Goal: Information Seeking & Learning: Learn about a topic

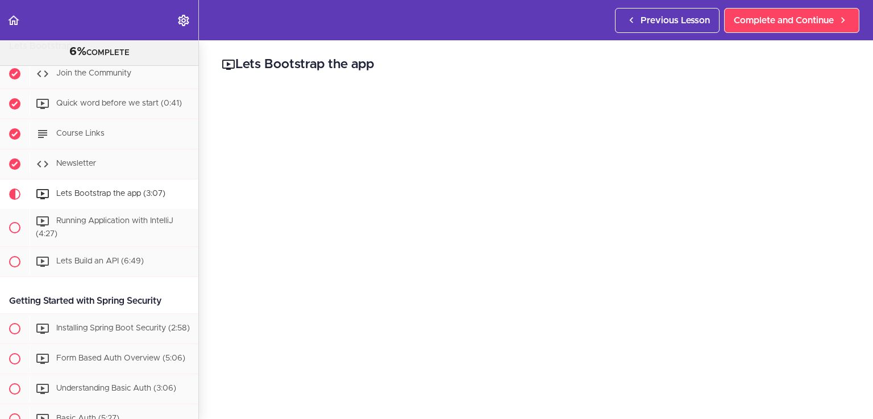
scroll to position [107, 0]
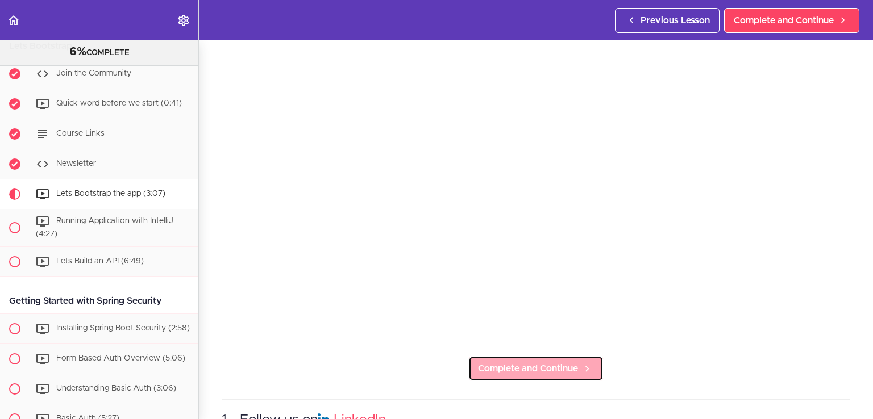
click at [547, 362] on span "Complete and Continue" at bounding box center [528, 369] width 100 height 14
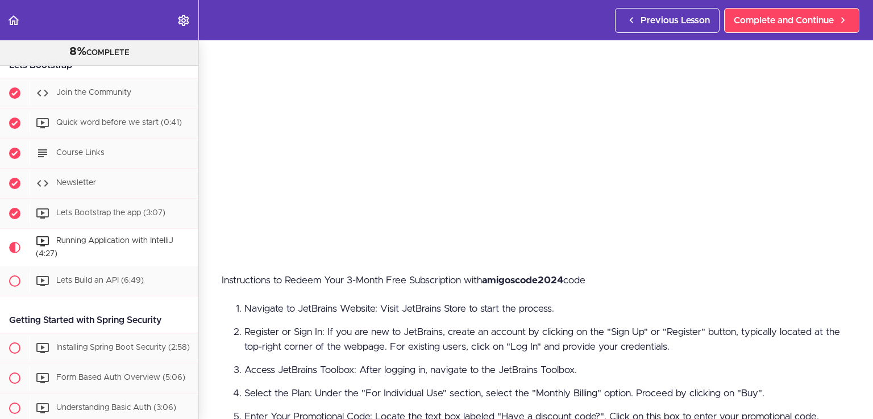
scroll to position [191, 0]
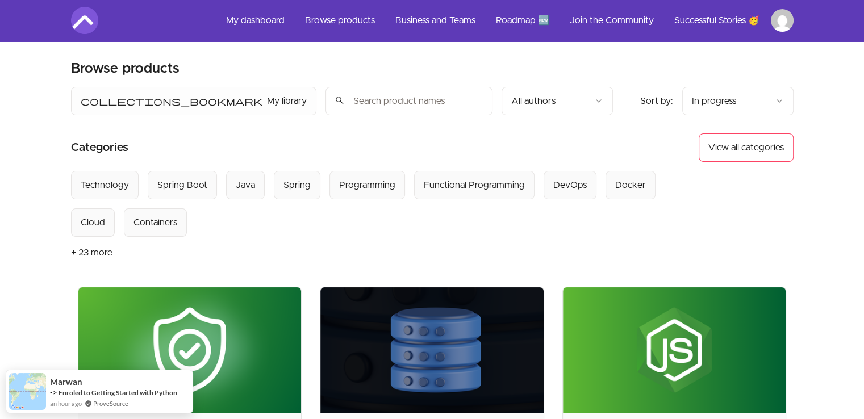
click at [326, 103] on input "search" at bounding box center [409, 101] width 167 height 28
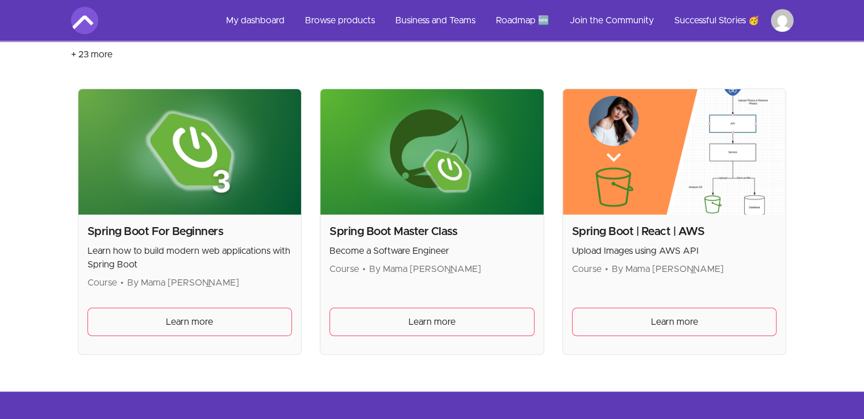
scroll to position [197, 0]
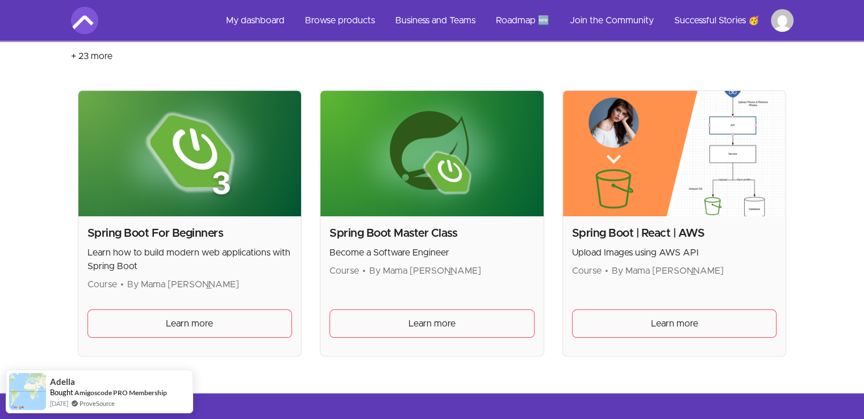
type input "spring boot"
click at [161, 173] on img at bounding box center [189, 154] width 223 height 126
click at [175, 320] on span "Learn more" at bounding box center [189, 324] width 47 height 14
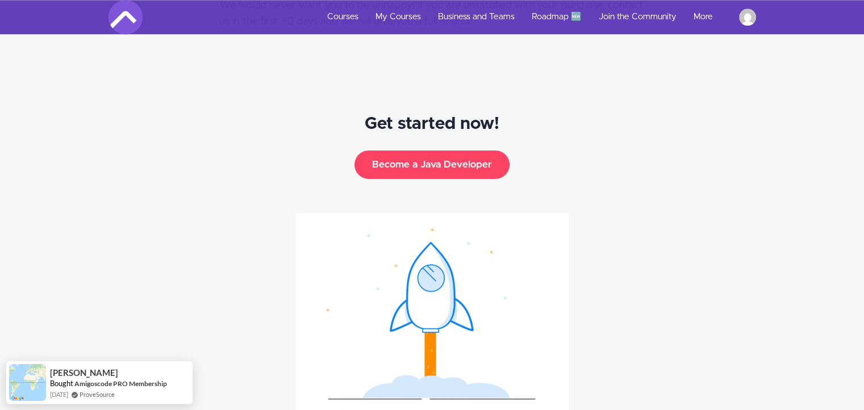
scroll to position [5734, 0]
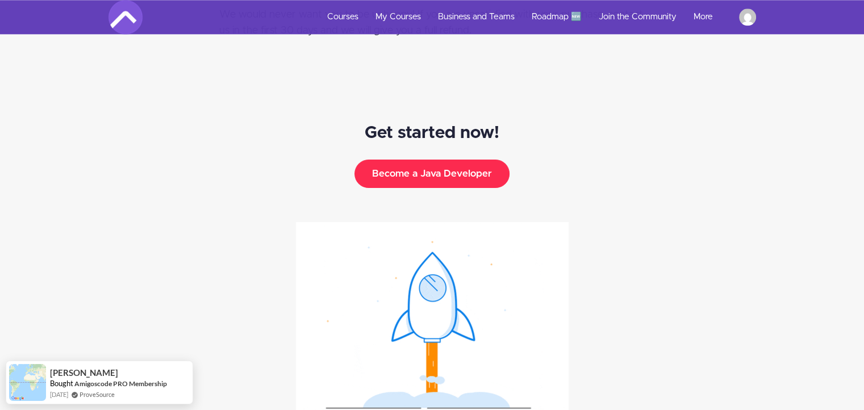
click at [456, 160] on button "Become a Java Developer" at bounding box center [432, 174] width 155 height 28
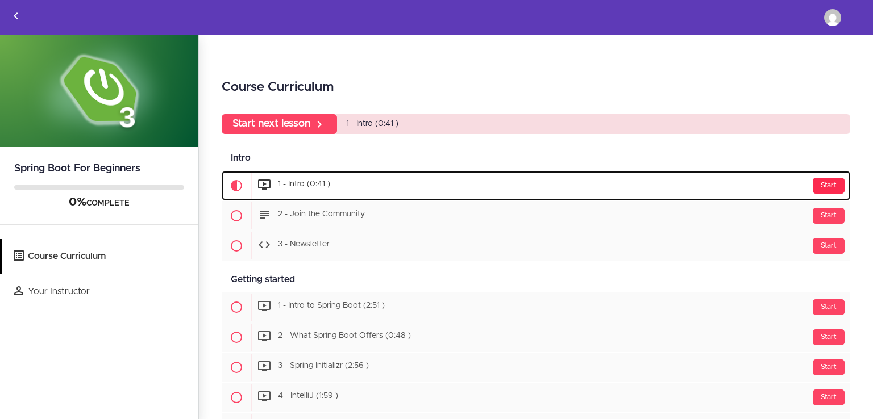
click at [820, 184] on div "Start" at bounding box center [829, 186] width 32 height 16
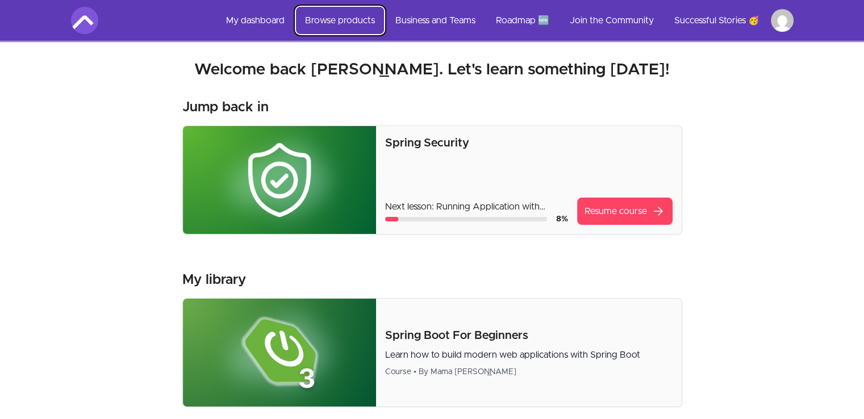
click at [336, 19] on link "Browse products" at bounding box center [340, 20] width 88 height 27
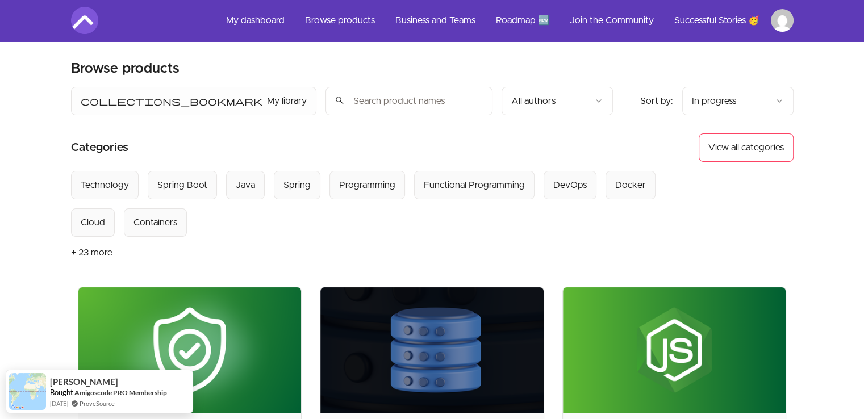
click at [326, 106] on input "search" at bounding box center [409, 101] width 167 height 28
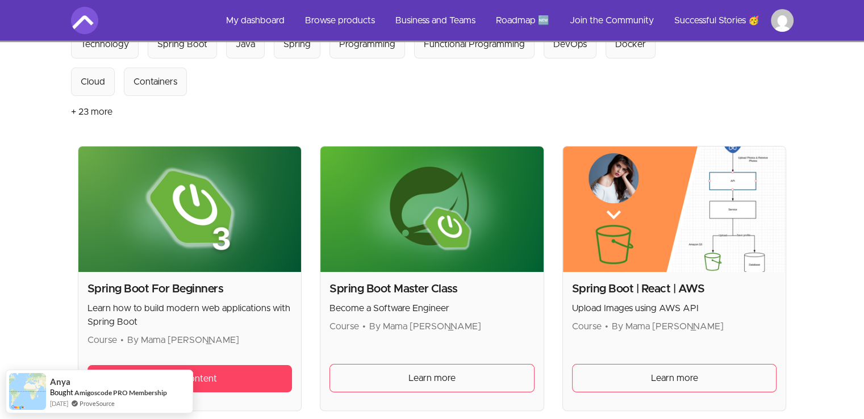
scroll to position [148, 0]
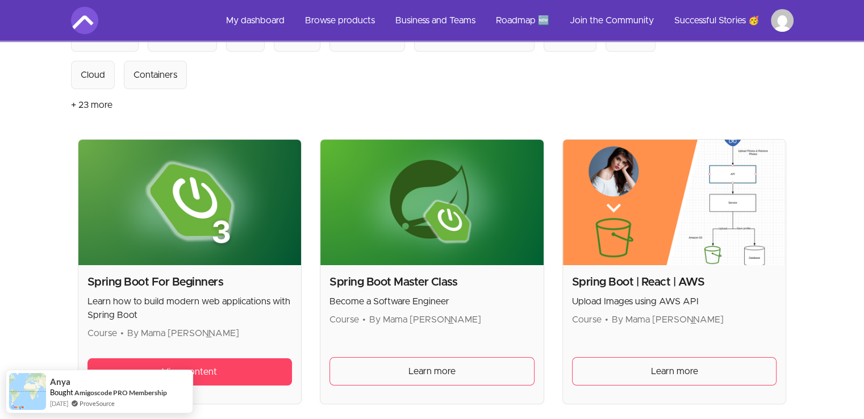
type input "spring boot"
drag, startPoint x: 443, startPoint y: 220, endPoint x: 418, endPoint y: 376, distance: 157.7
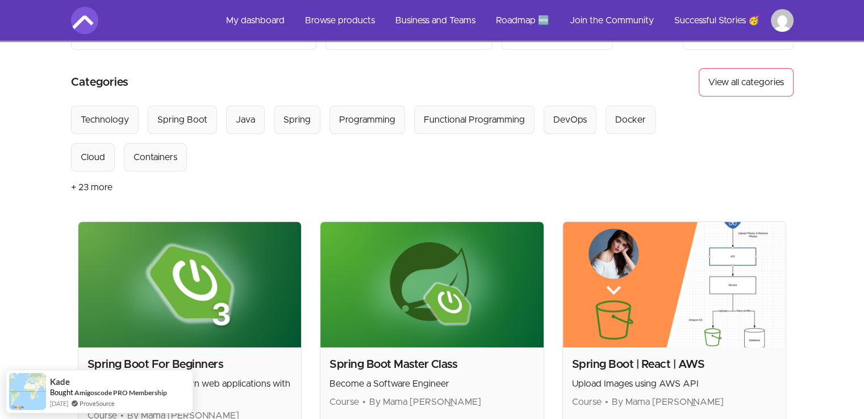
scroll to position [52, 0]
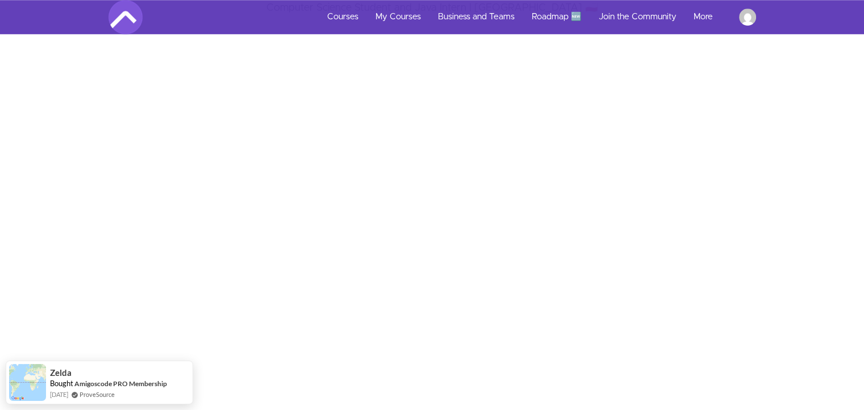
scroll to position [1148, 0]
click at [734, 268] on div "Gabriela's Spring Boot courses review Computer Science Student and Java Intern …" at bounding box center [431, 144] width 881 height 387
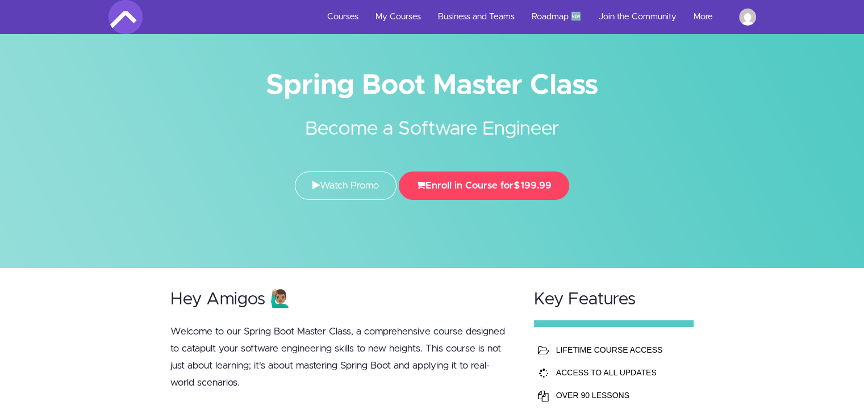
scroll to position [0, 0]
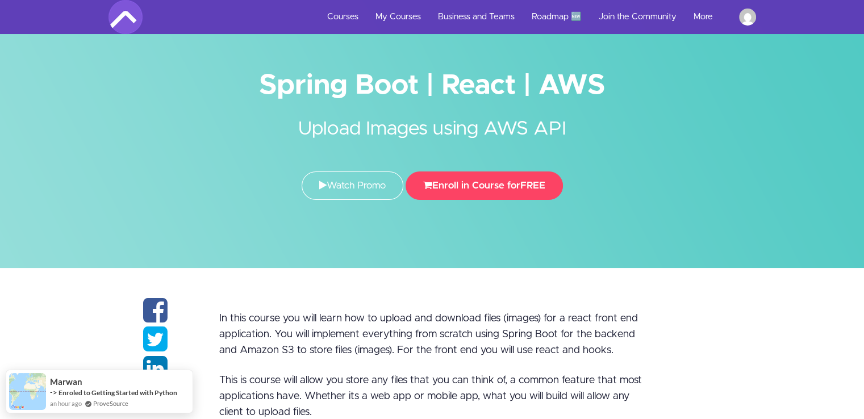
scroll to position [16, 0]
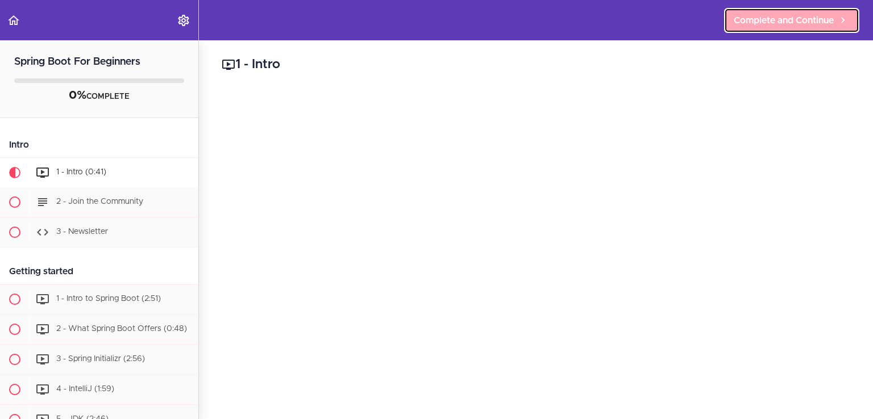
click at [790, 20] on span "Complete and Continue" at bounding box center [784, 21] width 100 height 14
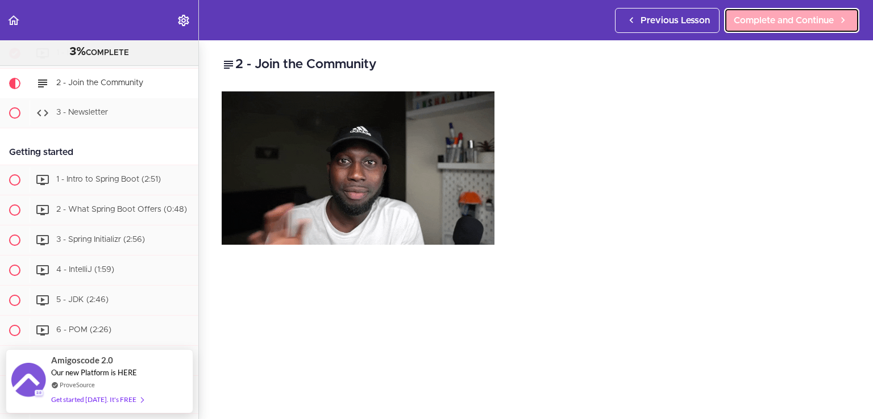
click at [803, 18] on span "Complete and Continue" at bounding box center [784, 21] width 100 height 14
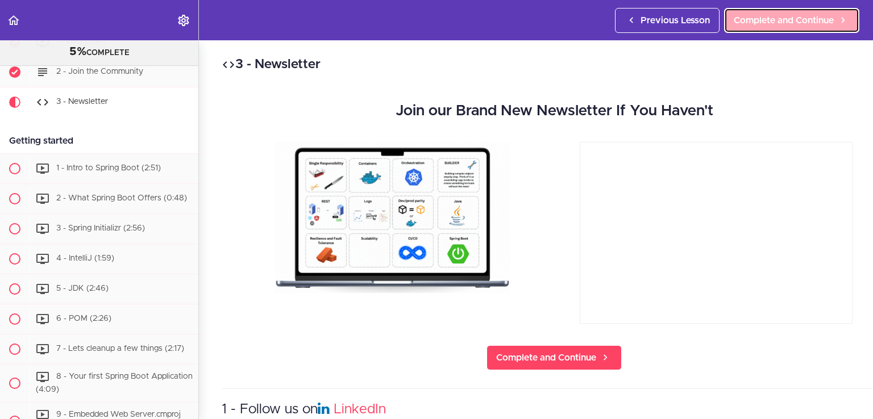
scroll to position [120, 0]
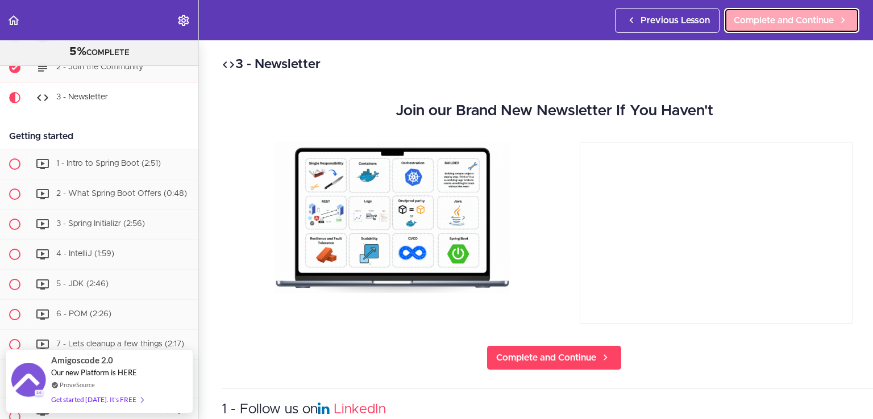
click at [803, 15] on span "Complete and Continue" at bounding box center [784, 21] width 100 height 14
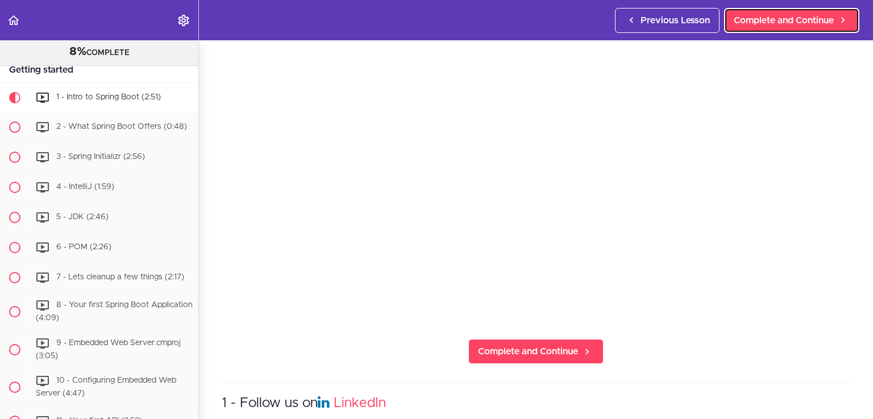
scroll to position [132, 0]
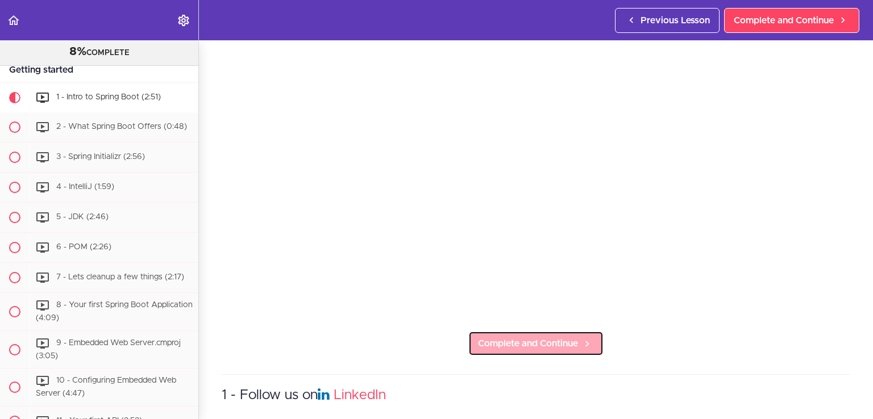
click at [509, 344] on span "Complete and Continue" at bounding box center [528, 344] width 100 height 14
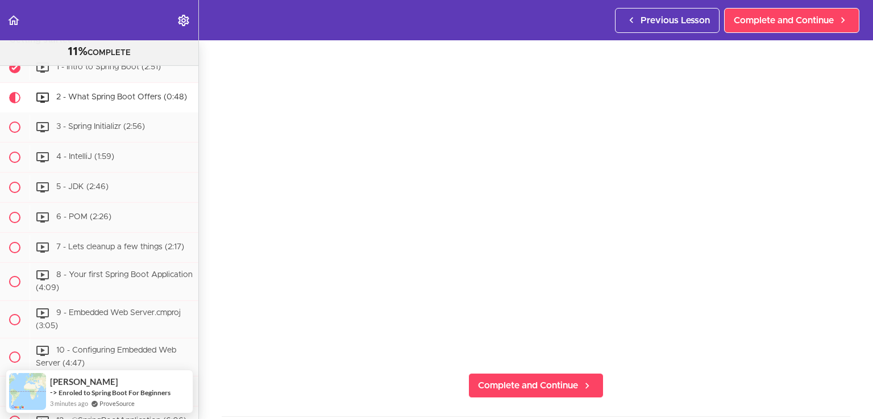
scroll to position [93, 0]
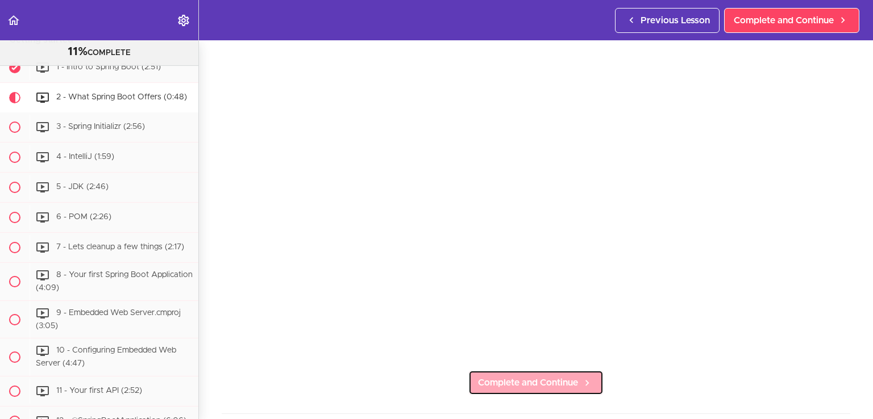
click at [514, 379] on span "Complete and Continue" at bounding box center [528, 383] width 100 height 14
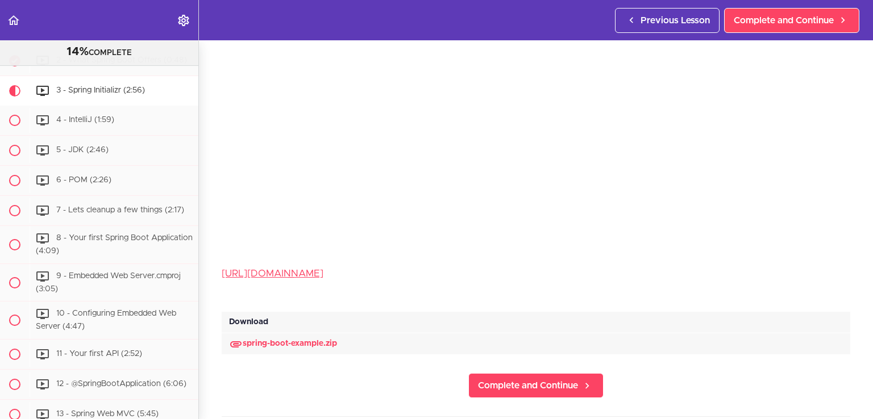
scroll to position [197, 0]
click at [525, 380] on span "Complete and Continue" at bounding box center [528, 385] width 100 height 14
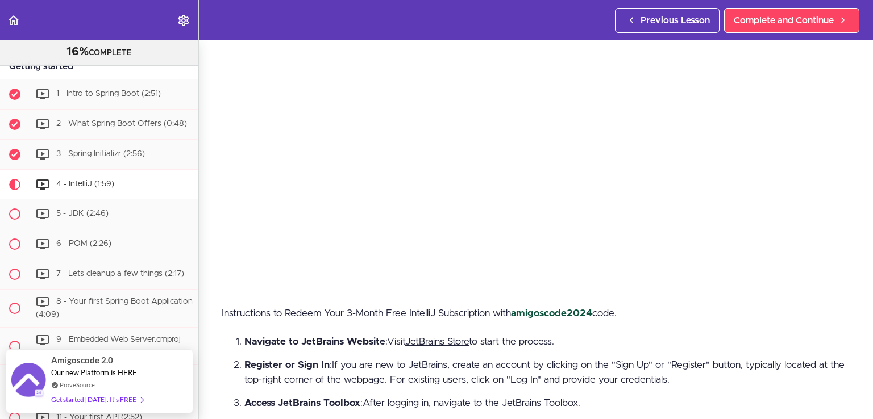
scroll to position [159, 0]
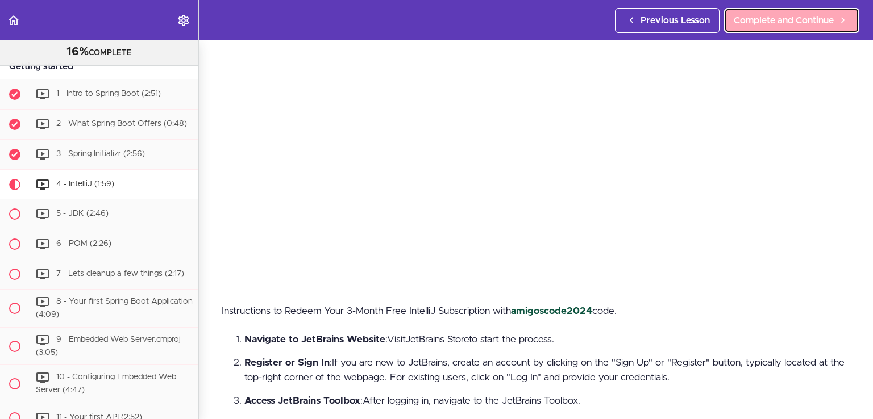
click at [799, 24] on span "Complete and Continue" at bounding box center [784, 21] width 100 height 14
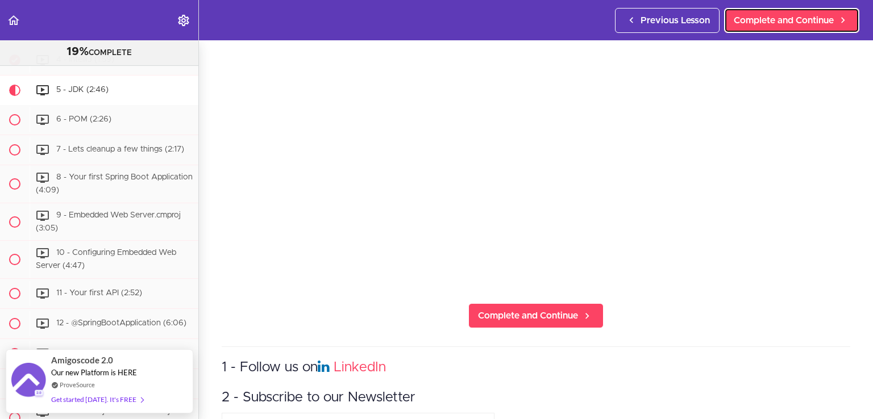
scroll to position [170, 0]
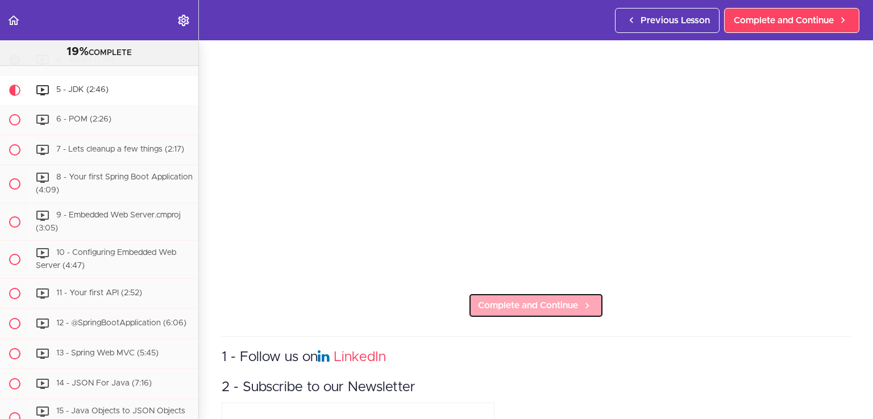
click at [536, 306] on span "Complete and Continue" at bounding box center [528, 306] width 100 height 14
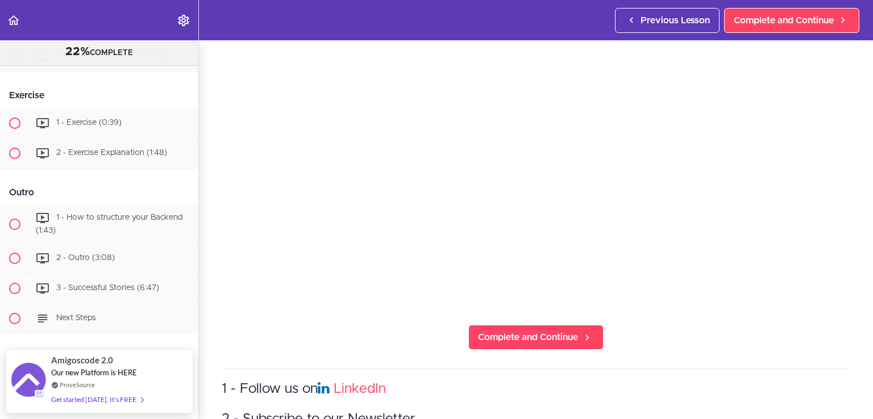
scroll to position [151, 0]
